Goal: Information Seeking & Learning: Learn about a topic

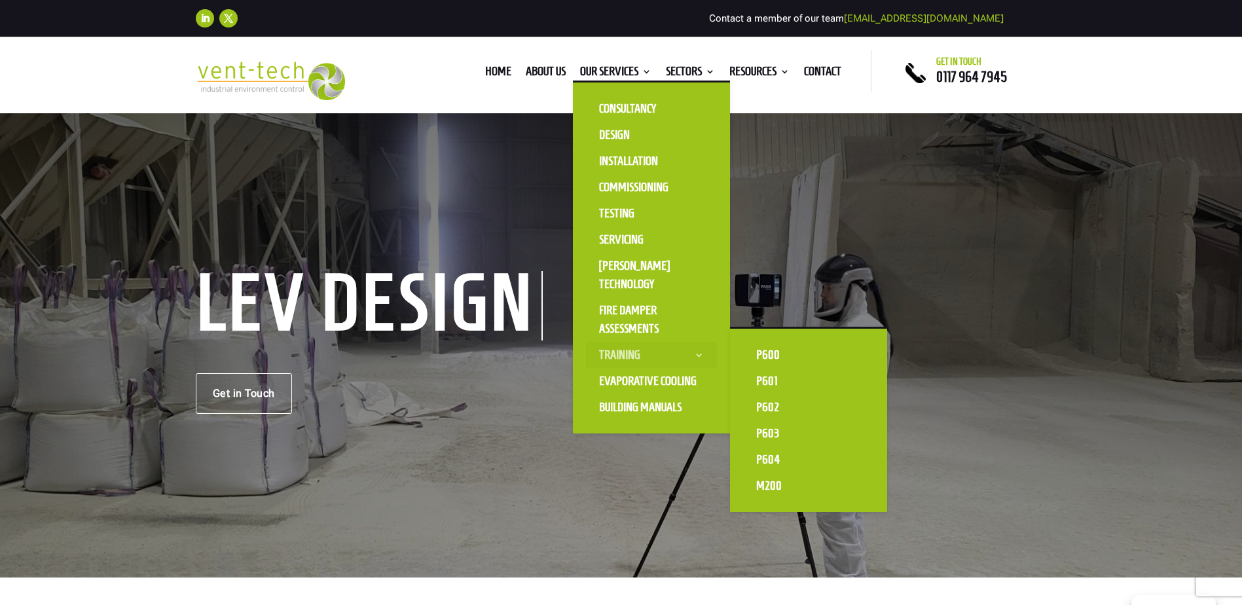
click at [630, 350] on link "Training" at bounding box center [651, 355] width 131 height 26
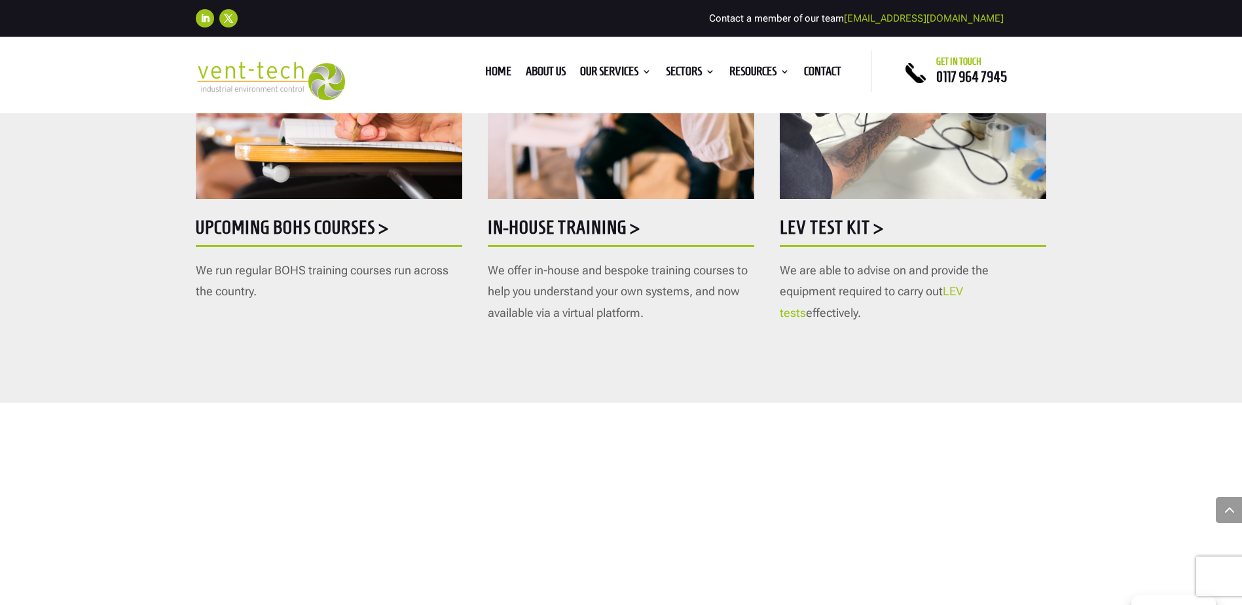
scroll to position [785, 0]
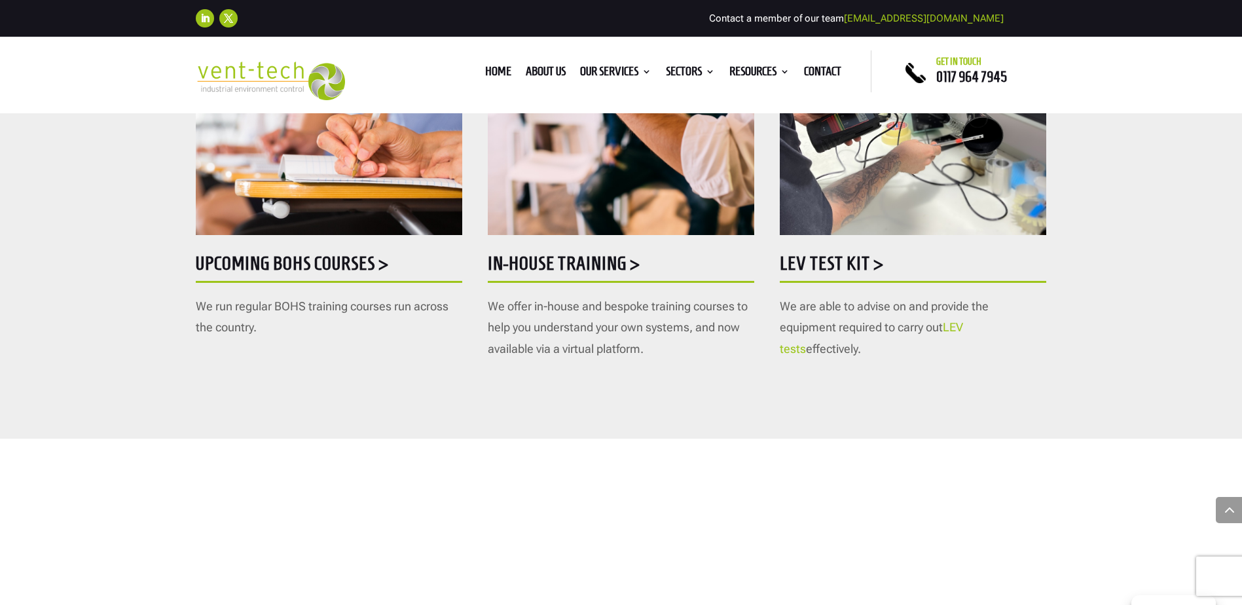
click at [624, 272] on h5 "In-house training >" at bounding box center [621, 267] width 266 height 26
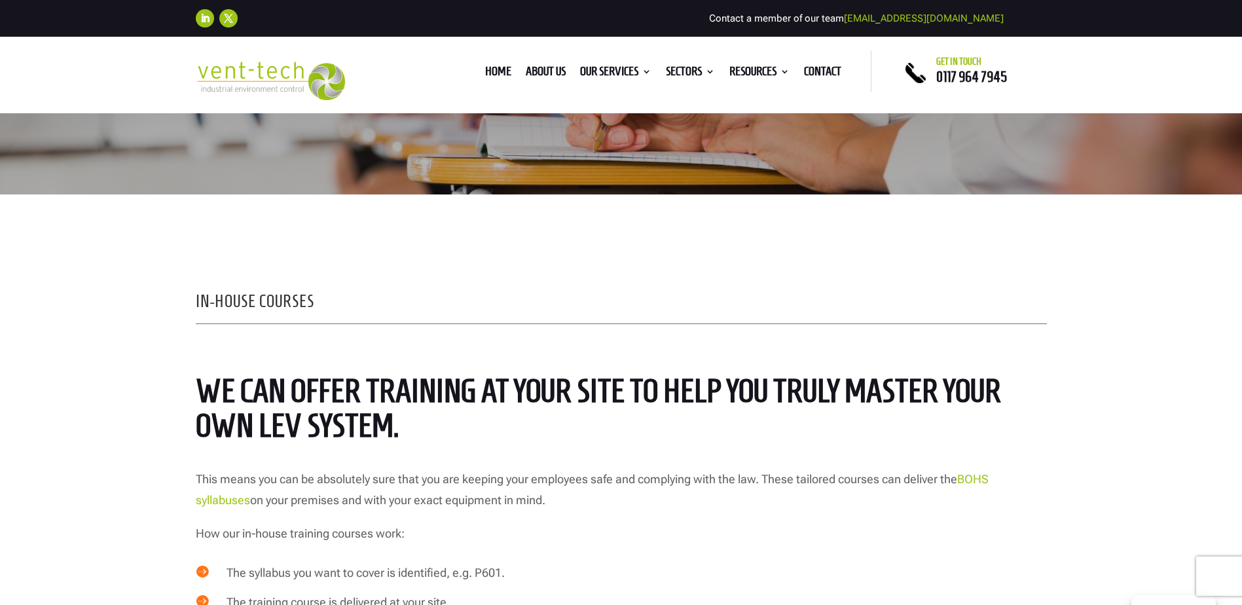
scroll to position [131, 0]
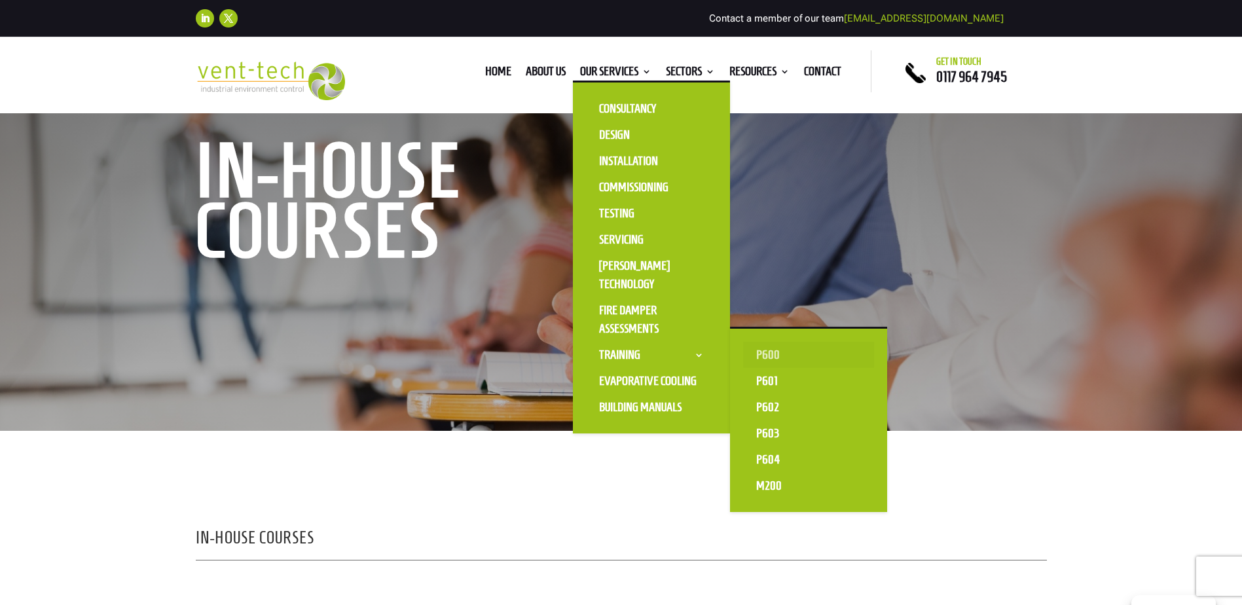
click at [772, 354] on link "P600" at bounding box center [808, 355] width 131 height 26
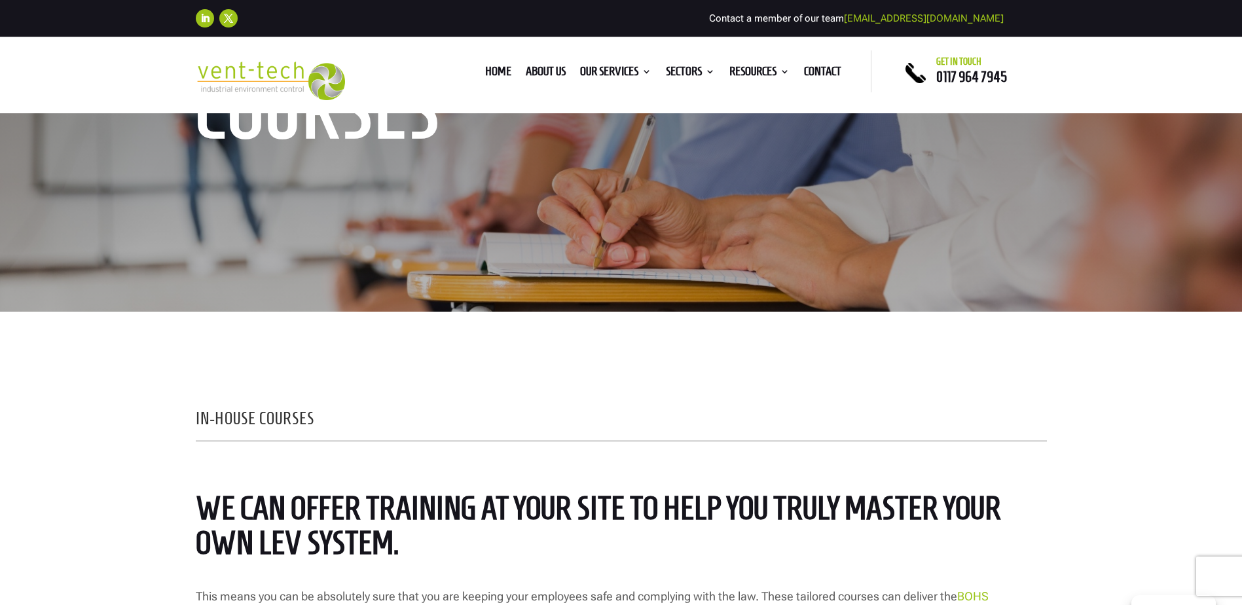
scroll to position [292, 0]
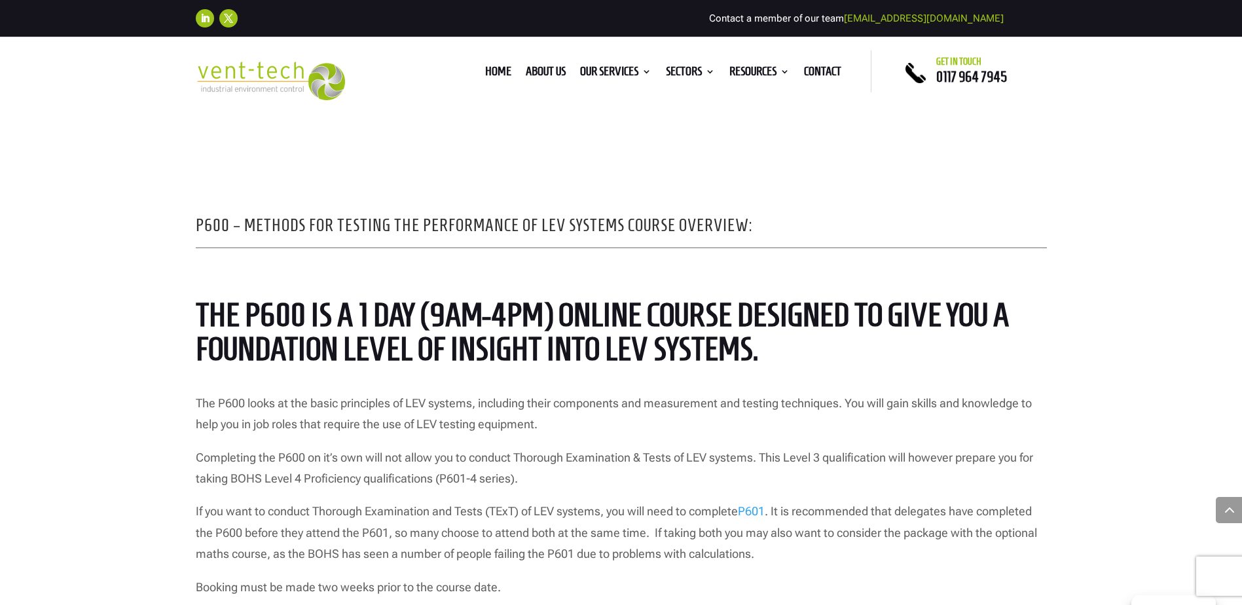
scroll to position [982, 0]
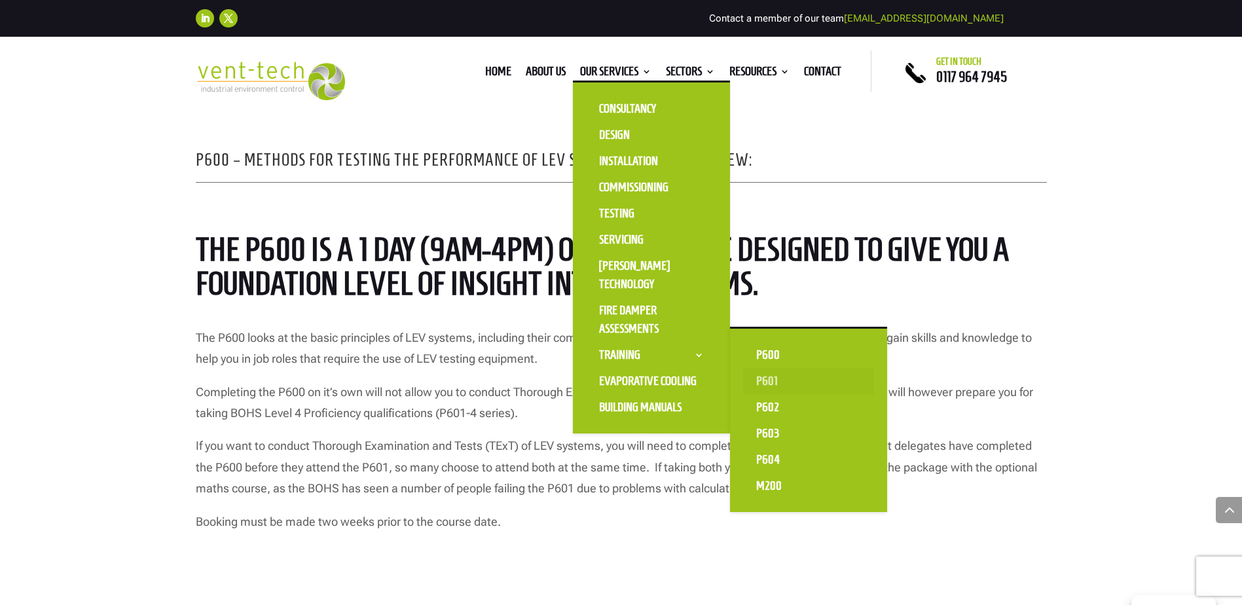
click at [783, 386] on link "P601" at bounding box center [808, 381] width 131 height 26
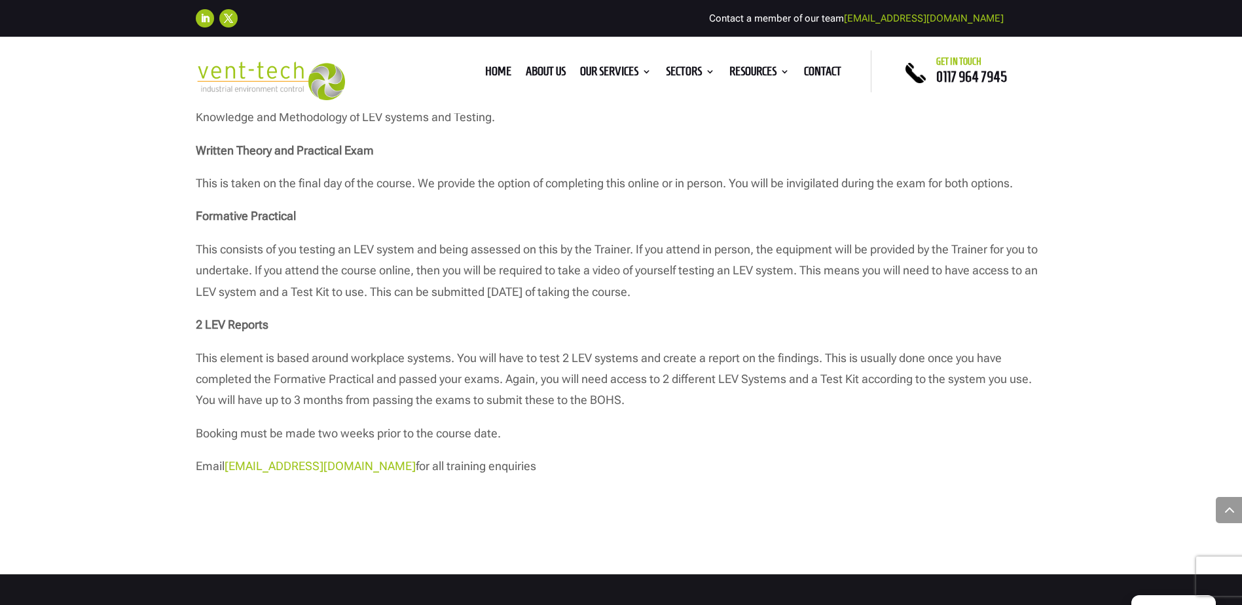
scroll to position [1505, 0]
